Goal: Communication & Community: Answer question/provide support

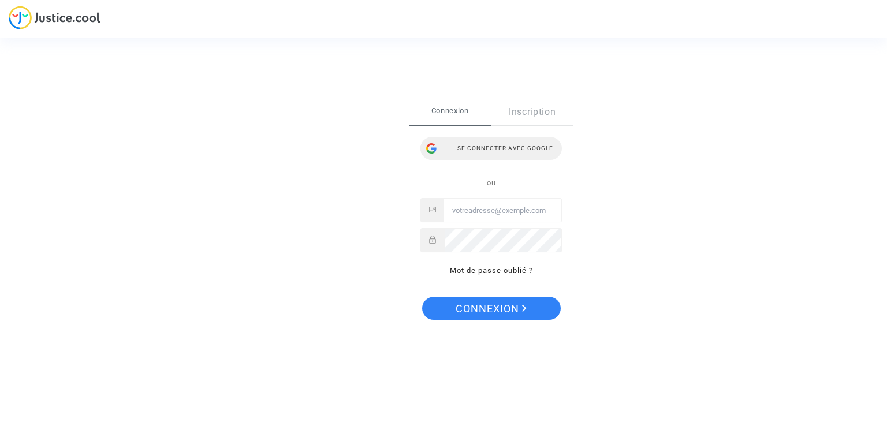
click at [468, 154] on div "Se connecter avec Google" at bounding box center [490, 148] width 141 height 23
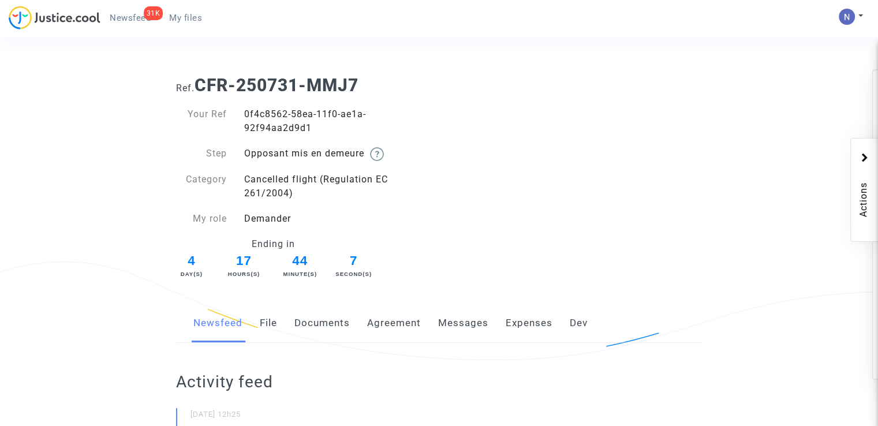
click at [466, 324] on link "Messages" at bounding box center [463, 323] width 50 height 38
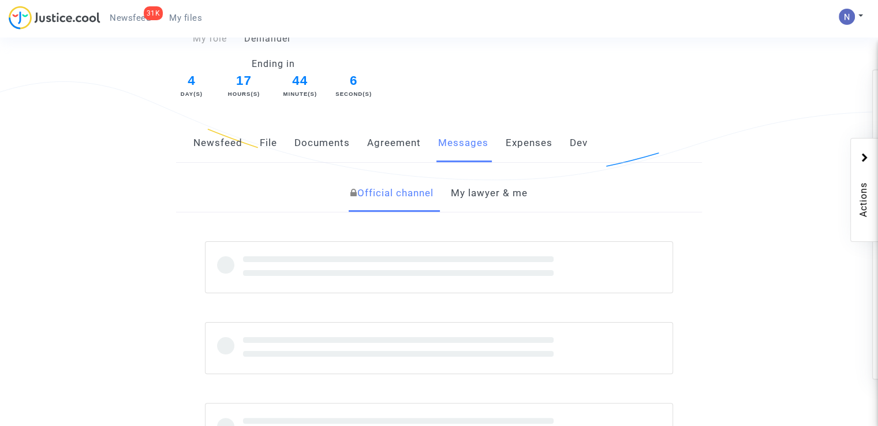
scroll to position [231, 0]
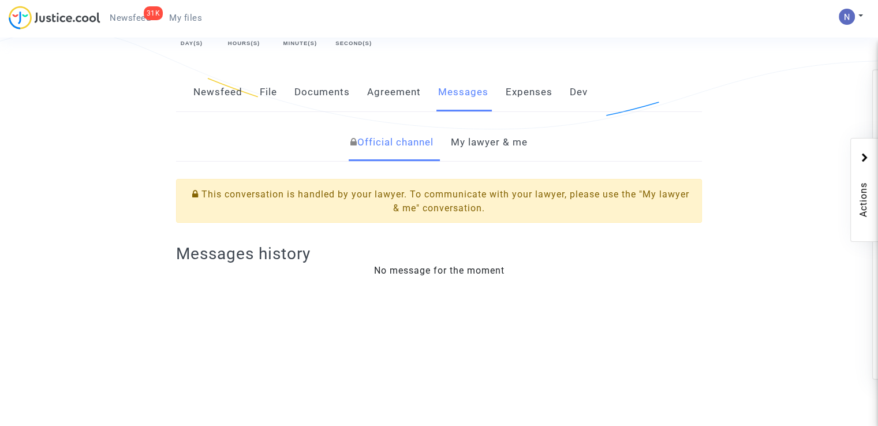
click at [478, 130] on link "My lawyer & me" at bounding box center [489, 143] width 77 height 38
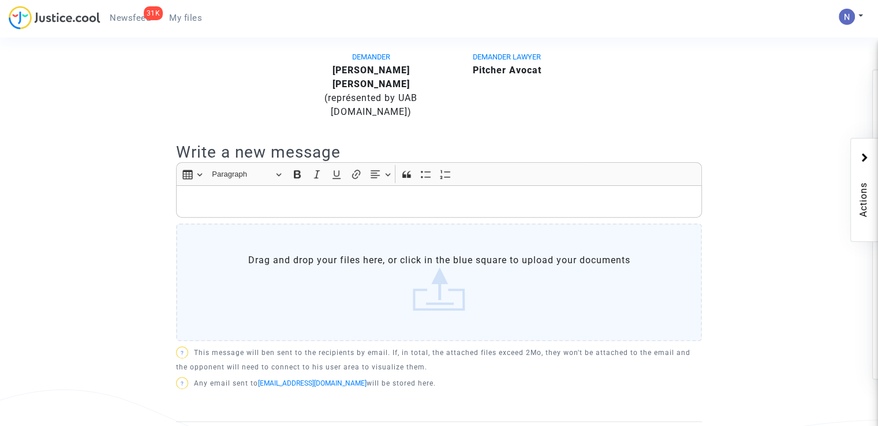
scroll to position [426, 0]
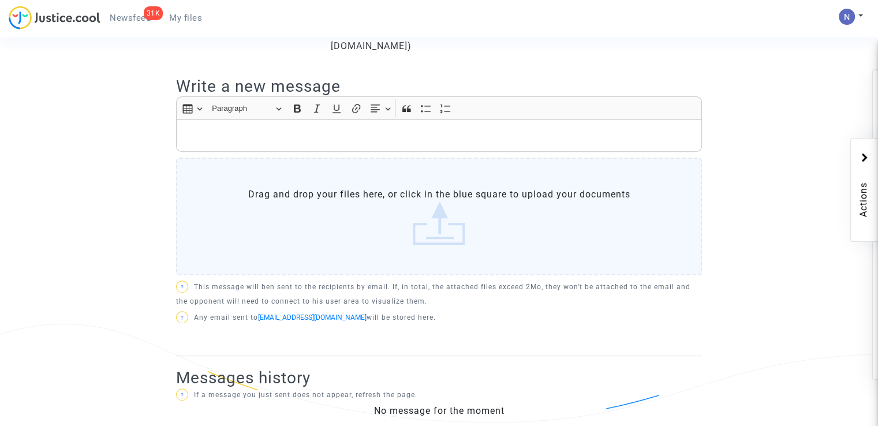
click at [245, 128] on p "Rich Text Editor, main" at bounding box center [439, 135] width 514 height 14
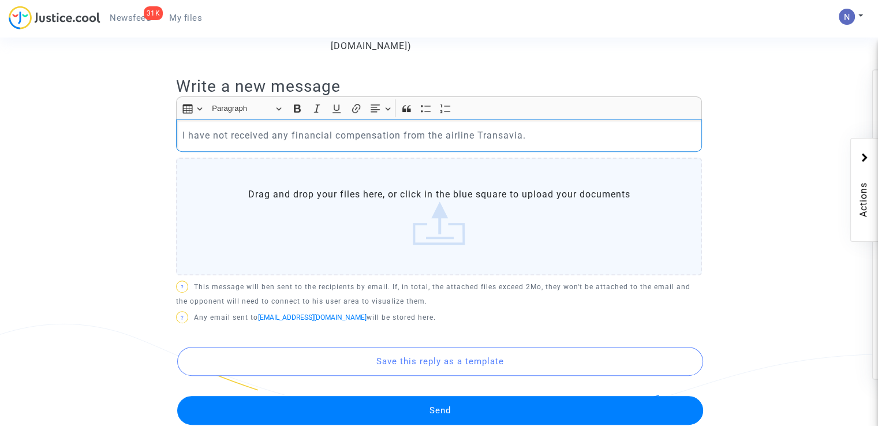
click at [181, 123] on div "I have not received any financial compensation from the airline Transavia." at bounding box center [439, 136] width 526 height 32
click at [257, 128] on p "the passenger have not received any financial compensation from the airline Tra…" at bounding box center [439, 135] width 514 height 14
drag, startPoint x: 538, startPoint y: 120, endPoint x: 623, endPoint y: 121, distance: 84.9
click at [623, 128] on p "the passenger hasnot received any financial compensation from the airline Trans…" at bounding box center [439, 135] width 514 height 14
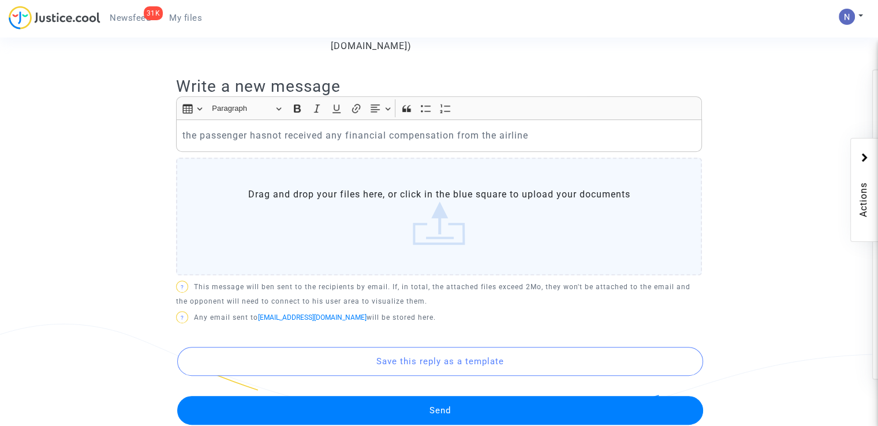
click at [768, 178] on ng-component "Ref. CFR-250731-MMJ7 Your Ref 0f4c8562-58ea-11f0-ae1a-92f94aa2d9d1 Step Opposan…" at bounding box center [439, 89] width 790 height 899
click at [517, 396] on button "Send" at bounding box center [440, 410] width 526 height 29
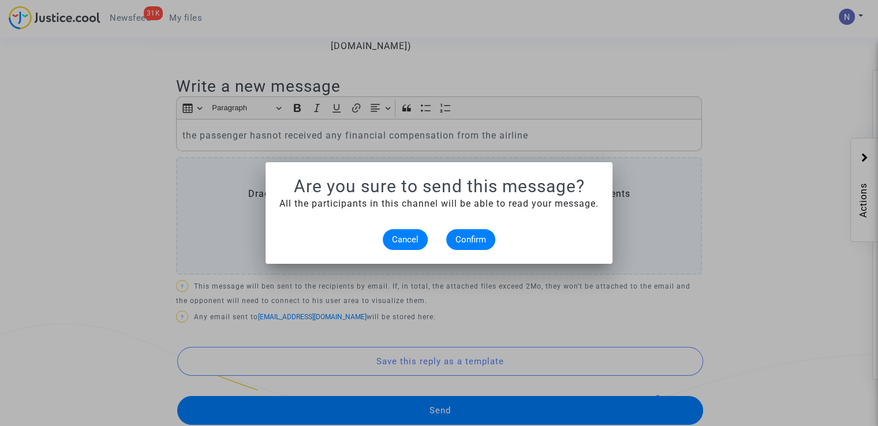
scroll to position [0, 0]
click at [464, 239] on span "Confirm" at bounding box center [471, 239] width 31 height 10
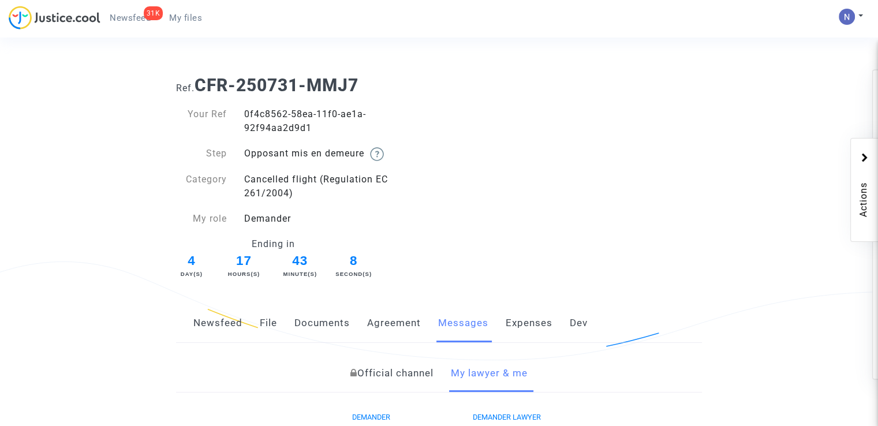
scroll to position [426, 0]
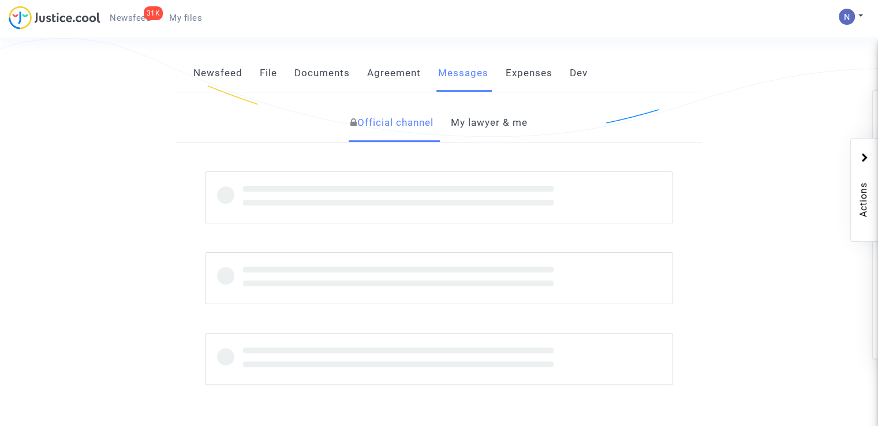
scroll to position [231, 0]
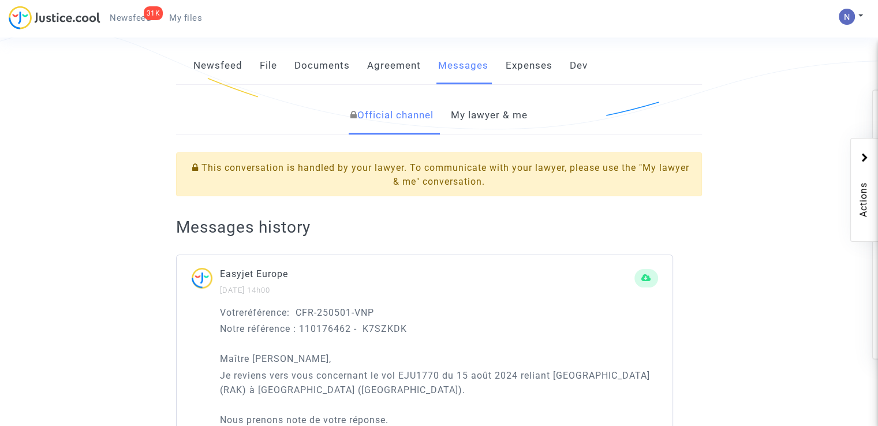
click at [475, 110] on link "My lawyer & me" at bounding box center [489, 115] width 77 height 38
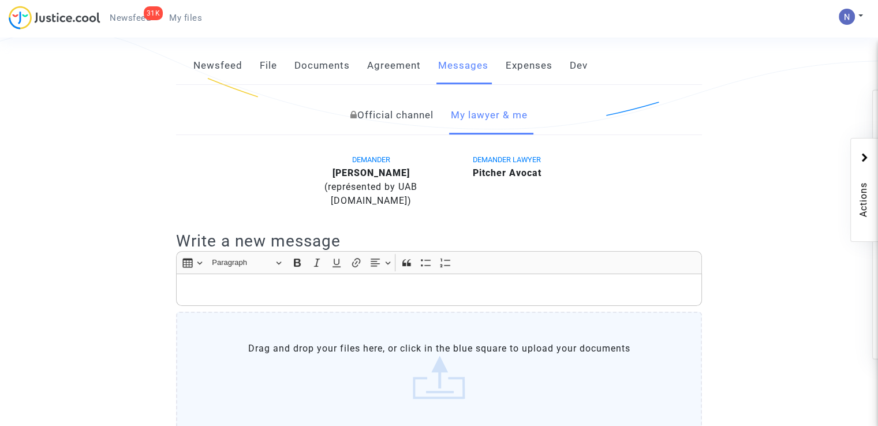
click at [297, 300] on div "Rich Text Editor, main" at bounding box center [439, 290] width 526 height 32
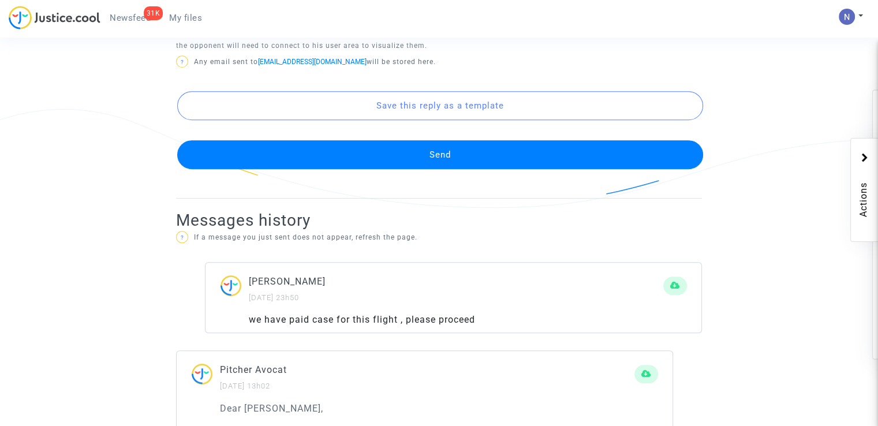
scroll to position [543, 0]
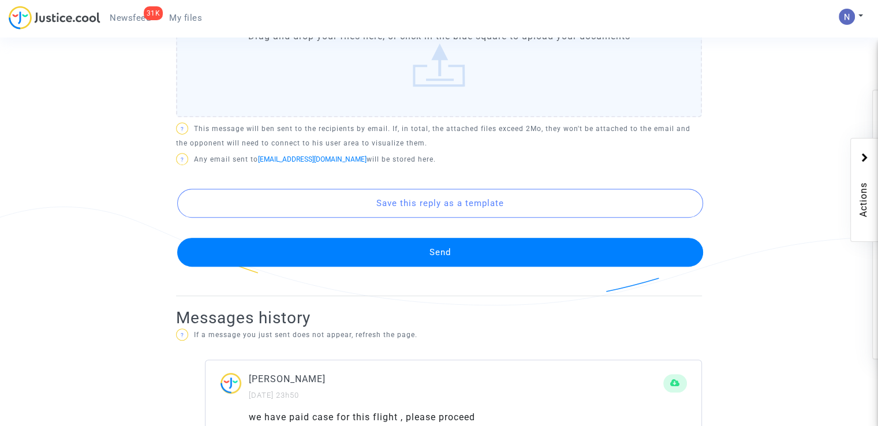
click at [365, 249] on button "Send" at bounding box center [440, 252] width 526 height 29
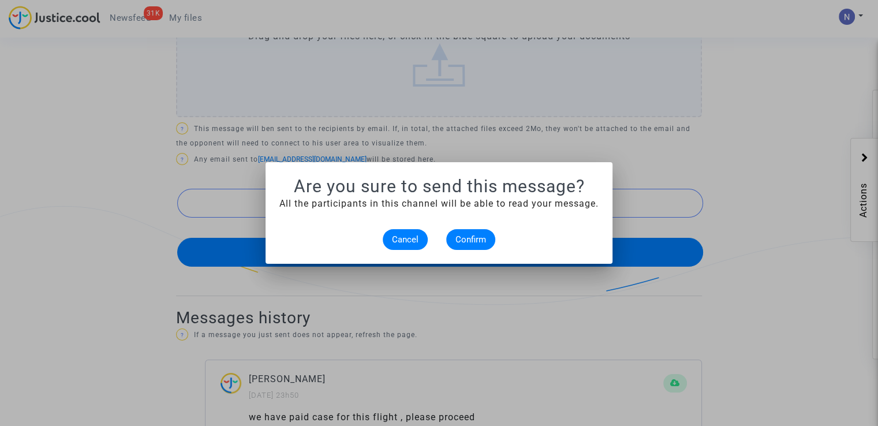
scroll to position [0, 0]
click at [484, 249] on button "Confirm" at bounding box center [470, 239] width 49 height 21
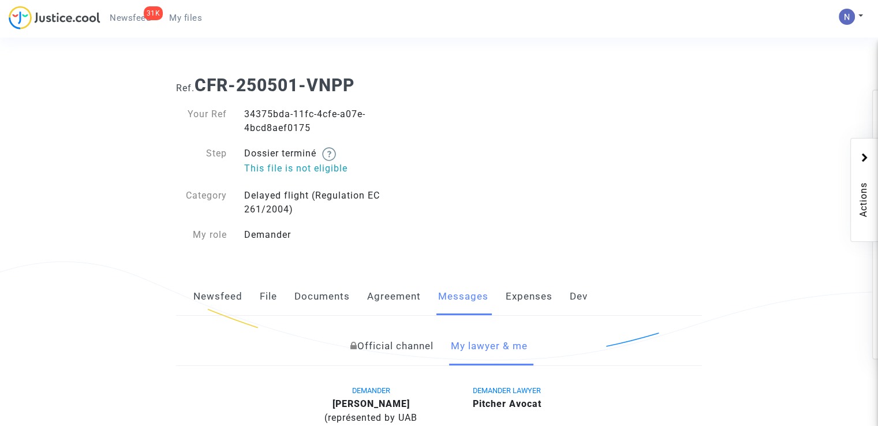
scroll to position [543, 0]
